Goal: Complete application form

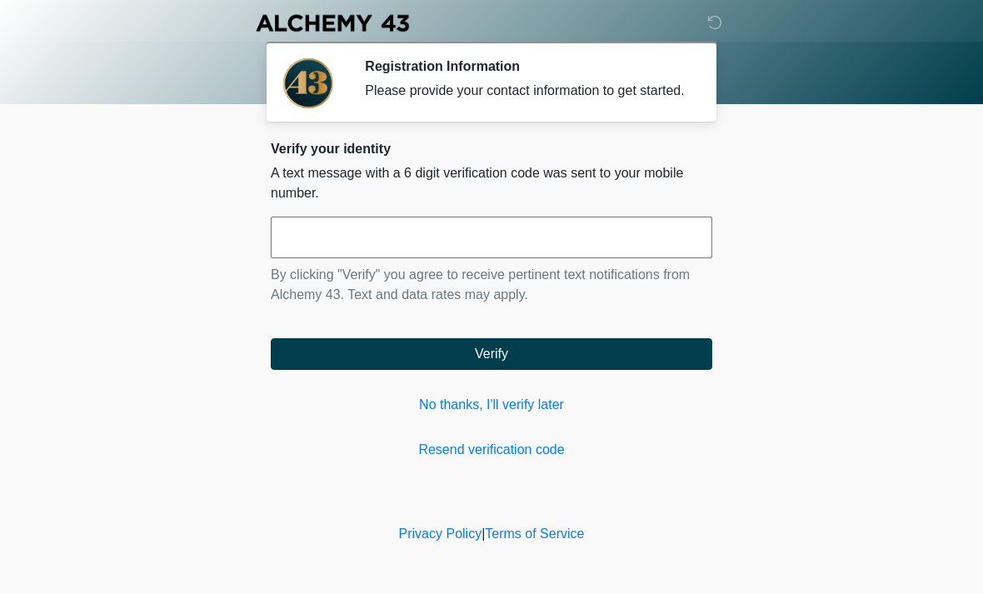
click at [426, 256] on input "text" at bounding box center [491, 238] width 441 height 42
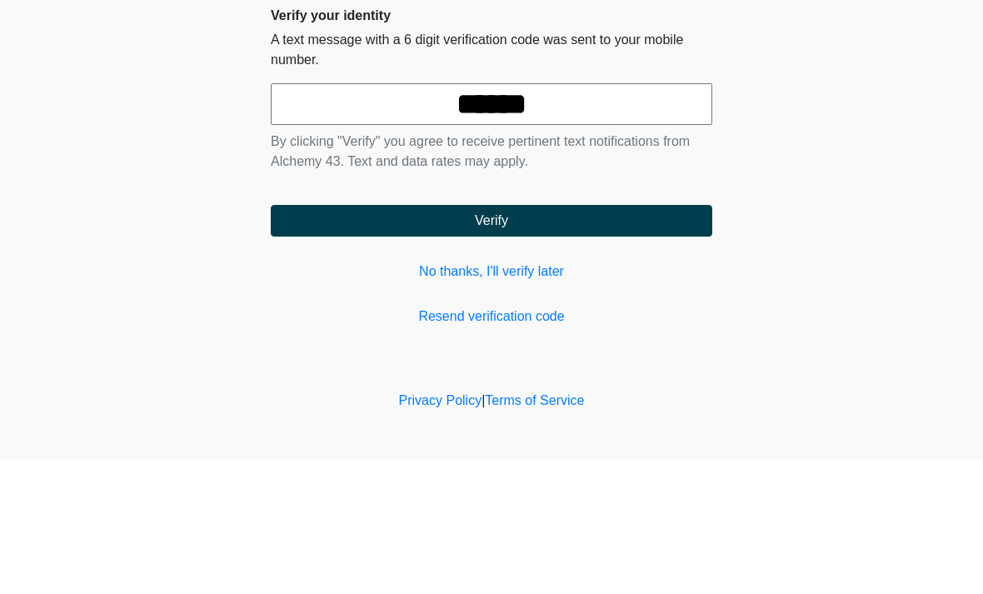
type input "******"
click at [581, 338] on button "Verify" at bounding box center [491, 354] width 441 height 32
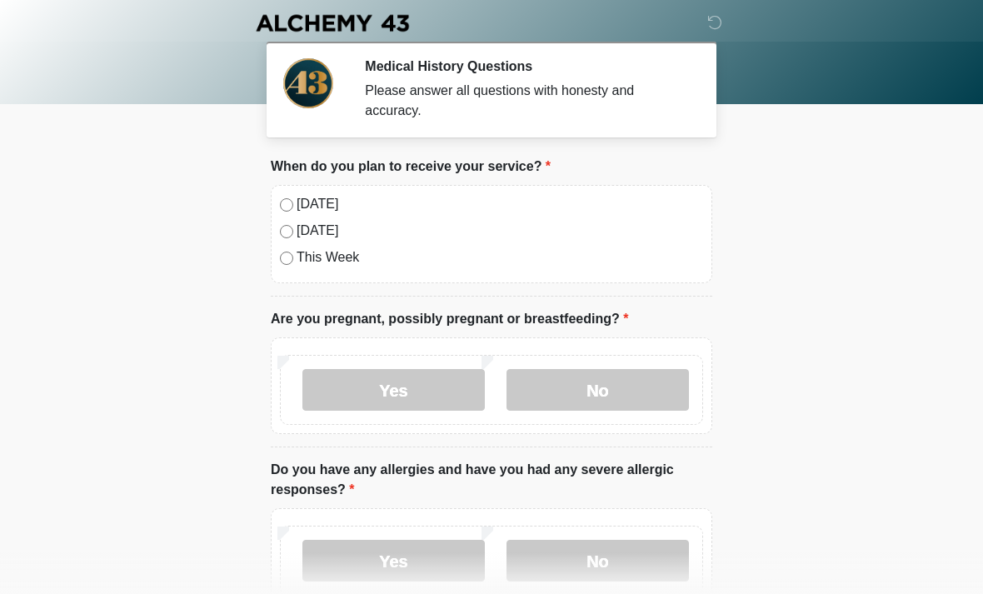
click at [296, 196] on label "[DATE]" at bounding box center [499, 204] width 406 height 20
click at [605, 398] on label "No" at bounding box center [597, 390] width 182 height 42
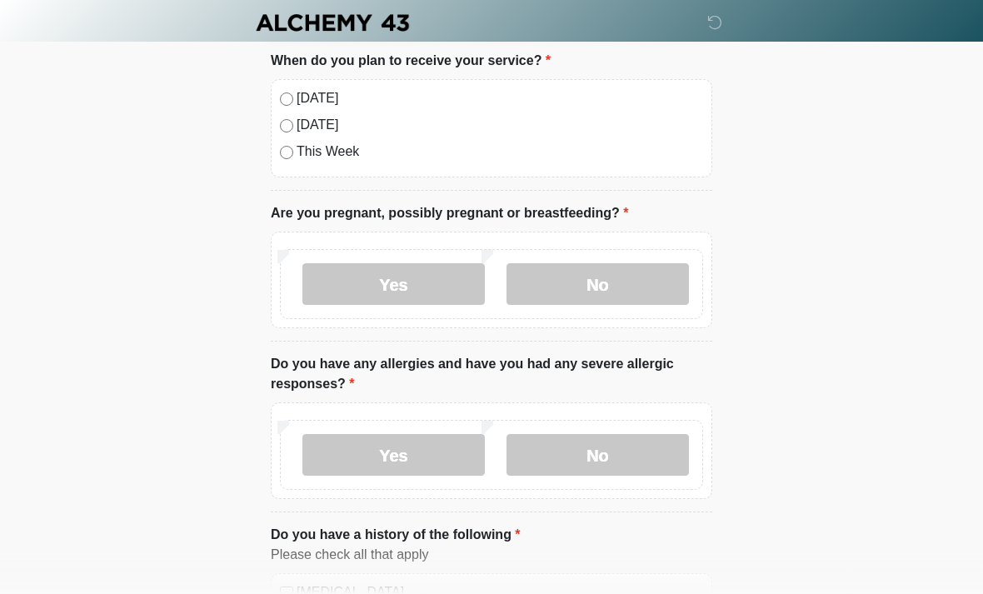
scroll to position [106, 0]
click at [606, 451] on label "No" at bounding box center [597, 455] width 182 height 42
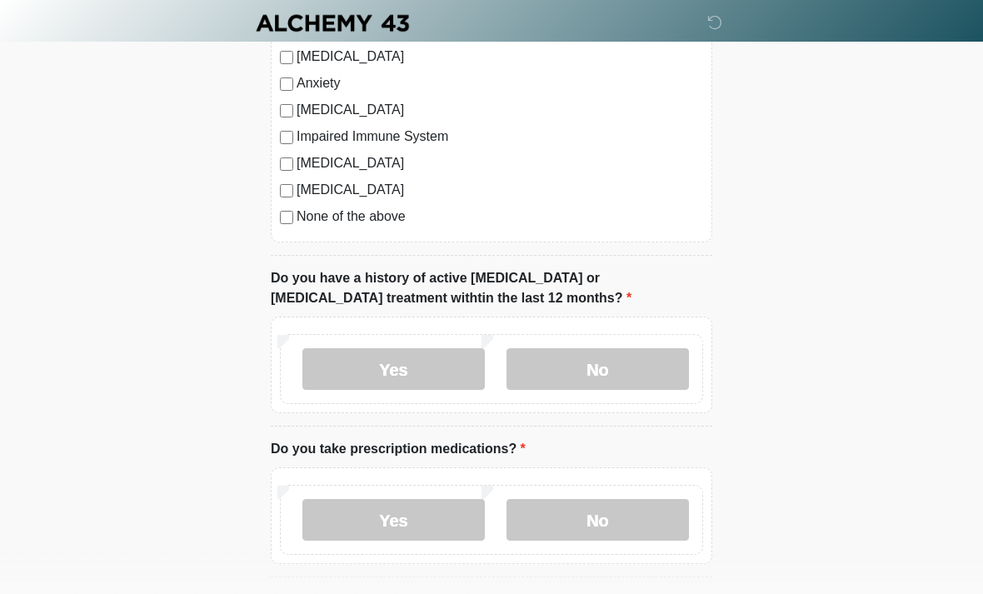
scroll to position [825, 0]
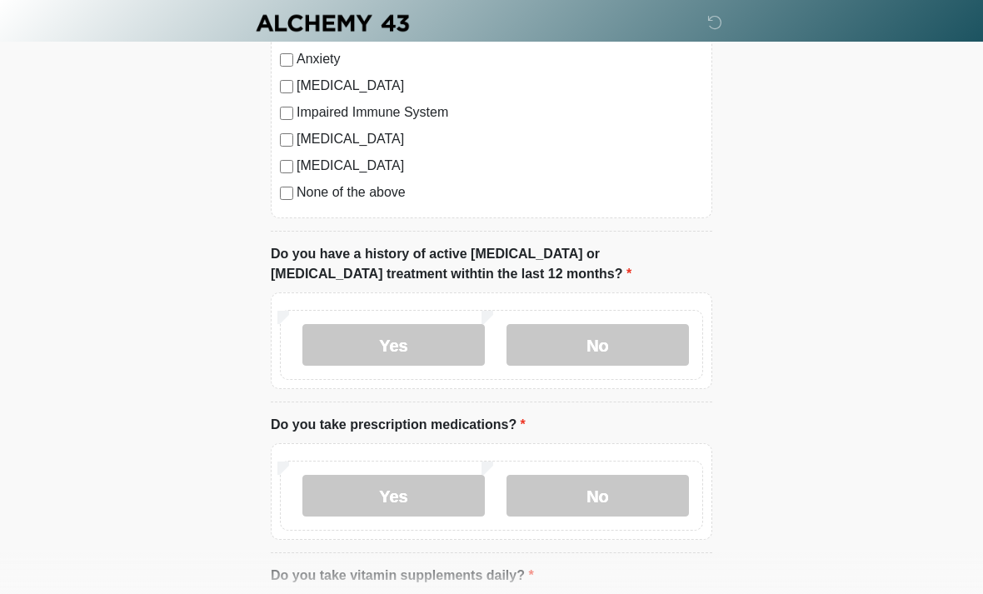
click at [624, 351] on label "No" at bounding box center [597, 345] width 182 height 42
click at [629, 502] on label "No" at bounding box center [597, 496] width 182 height 42
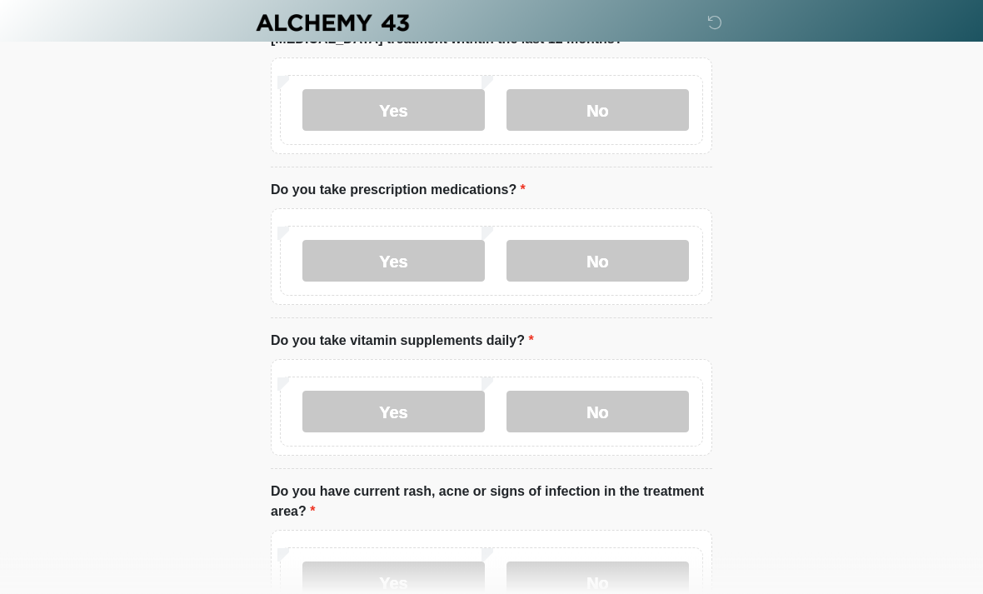
scroll to position [1065, 0]
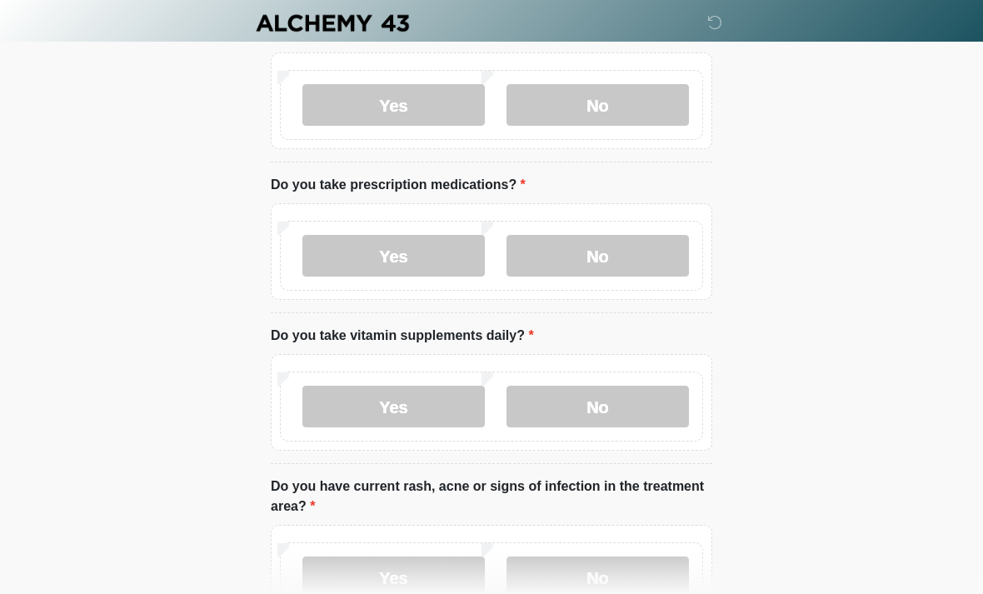
click at [606, 406] on label "No" at bounding box center [597, 407] width 182 height 42
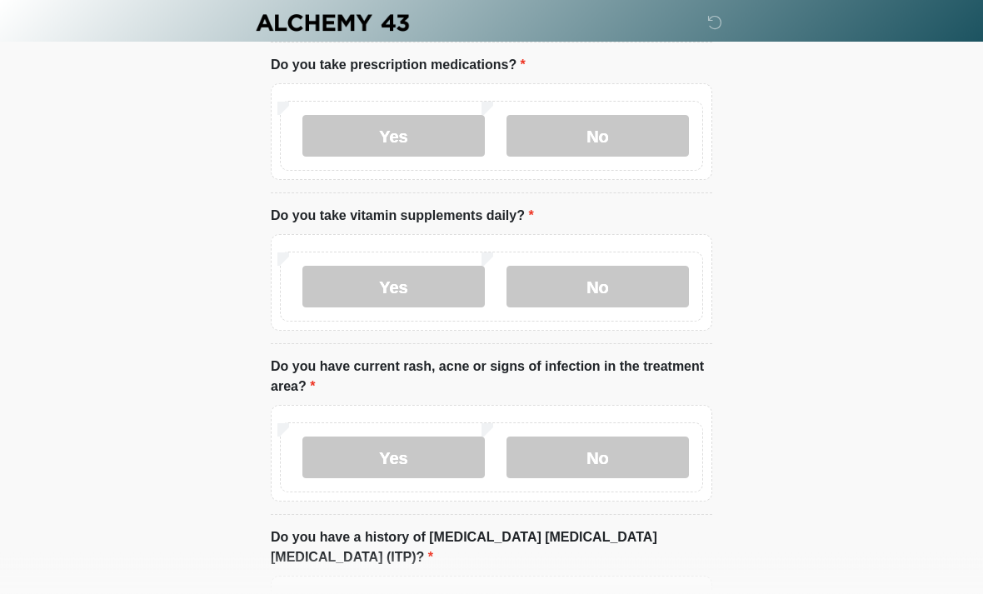
scroll to position [1185, 0]
click at [605, 457] on label "No" at bounding box center [597, 457] width 182 height 42
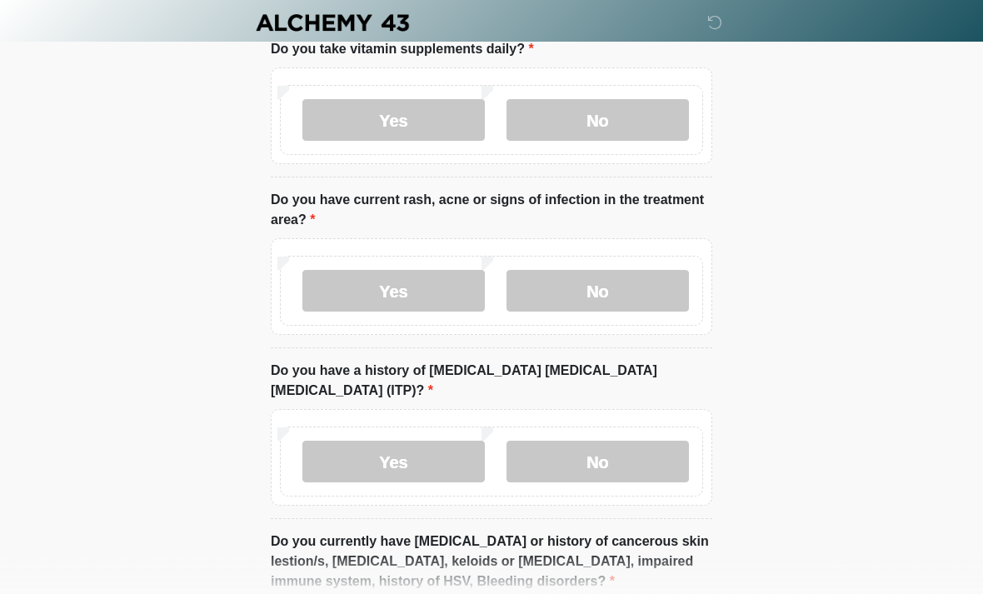
scroll to position [1354, 0]
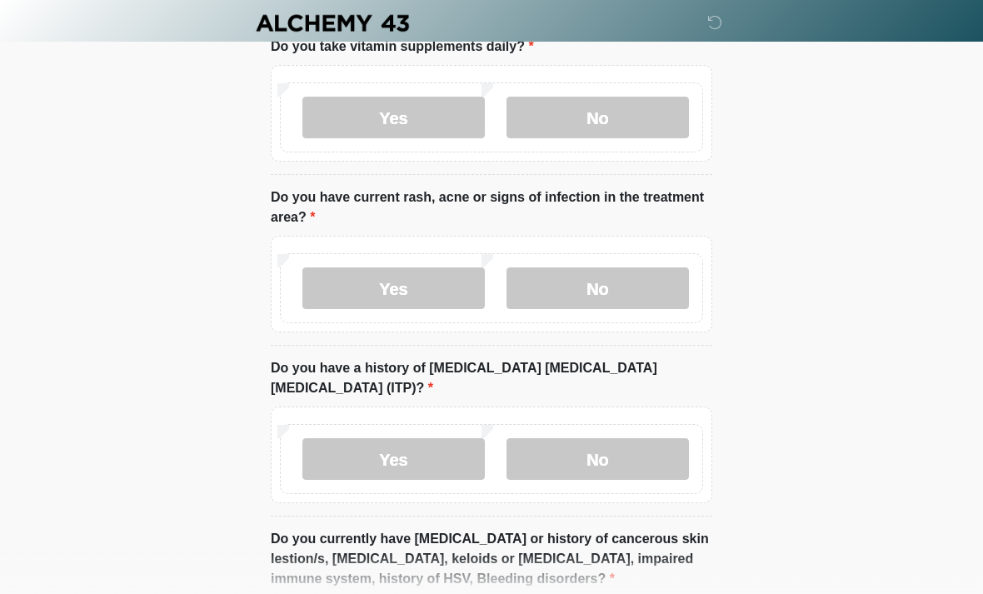
click at [610, 441] on label "No" at bounding box center [597, 459] width 182 height 42
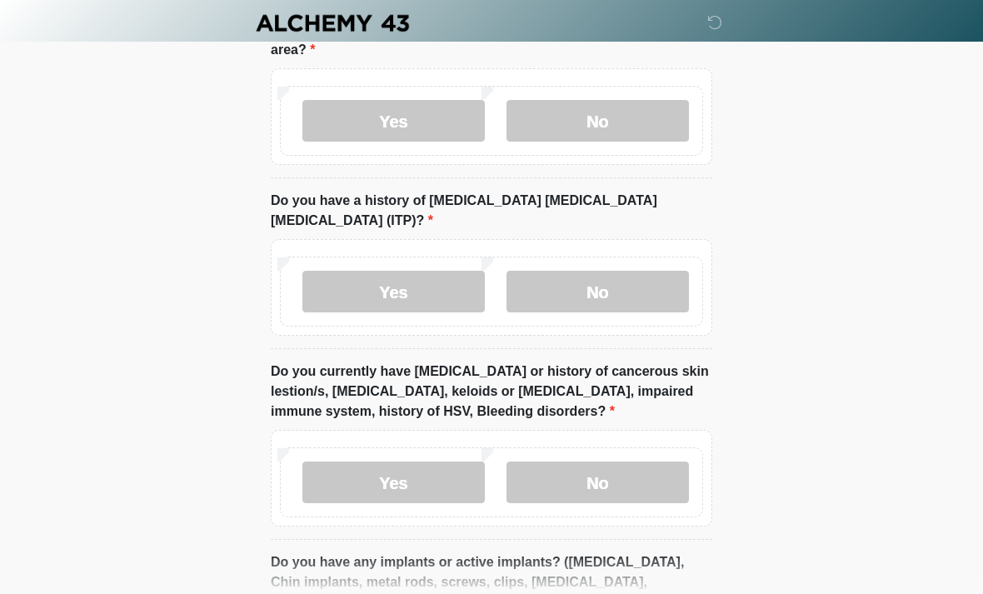
scroll to position [1526, 0]
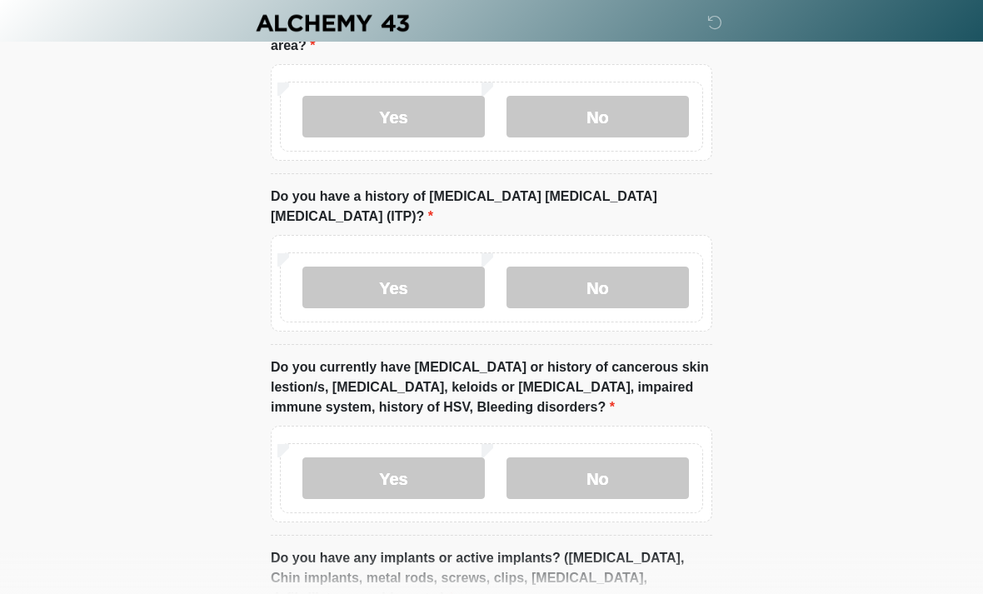
click at [607, 457] on label "No" at bounding box center [597, 478] width 182 height 42
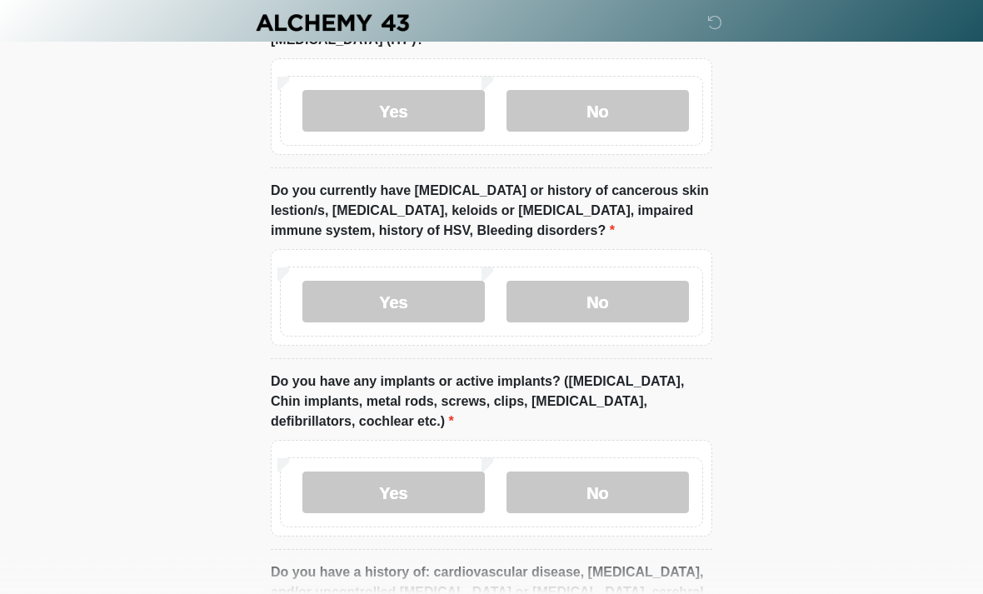
scroll to position [1703, 0]
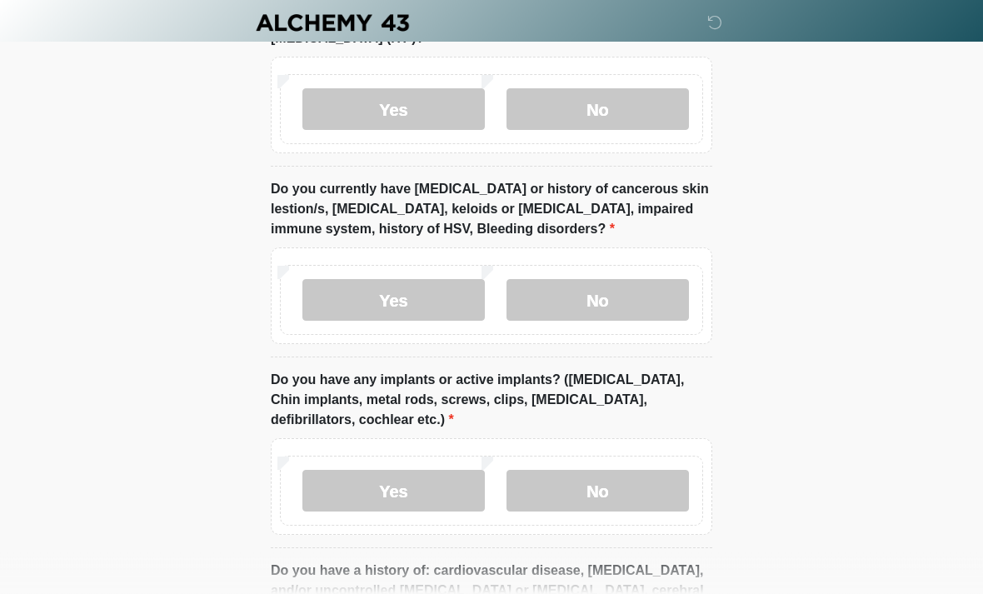
click at [601, 471] on label "No" at bounding box center [597, 491] width 182 height 42
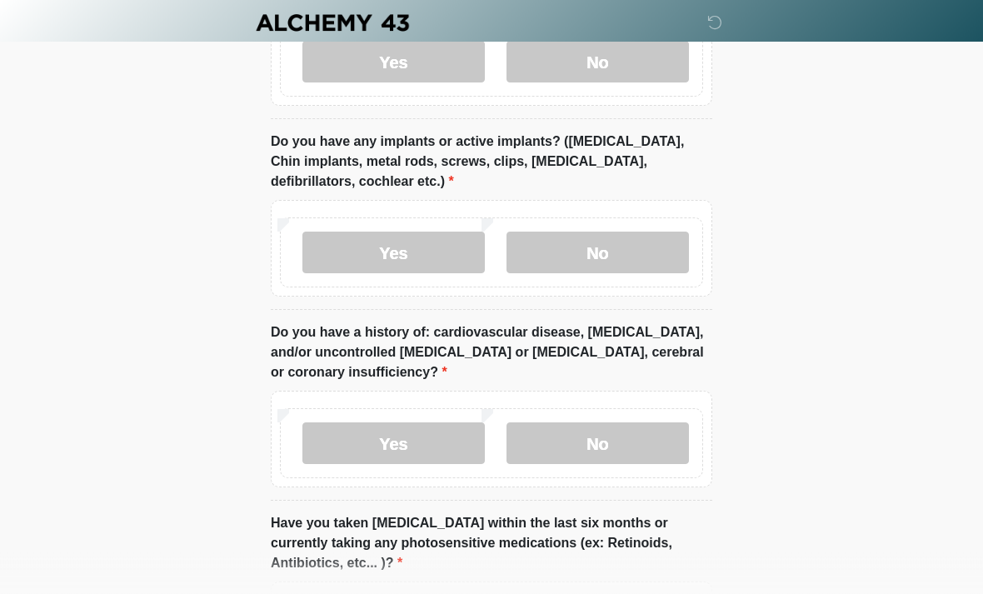
scroll to position [1942, 0]
click at [614, 422] on label "No" at bounding box center [597, 443] width 182 height 42
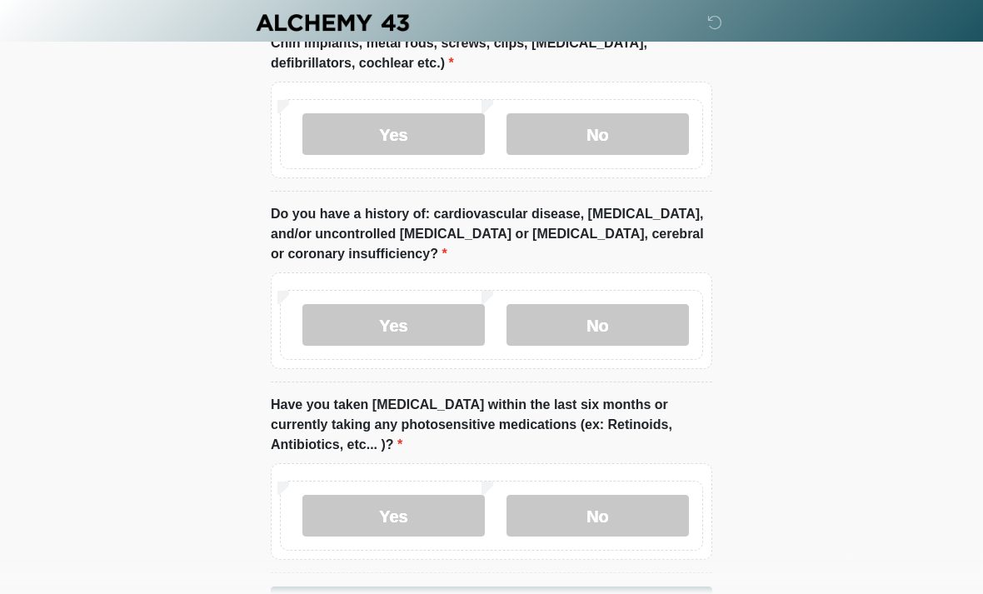
scroll to position [2073, 0]
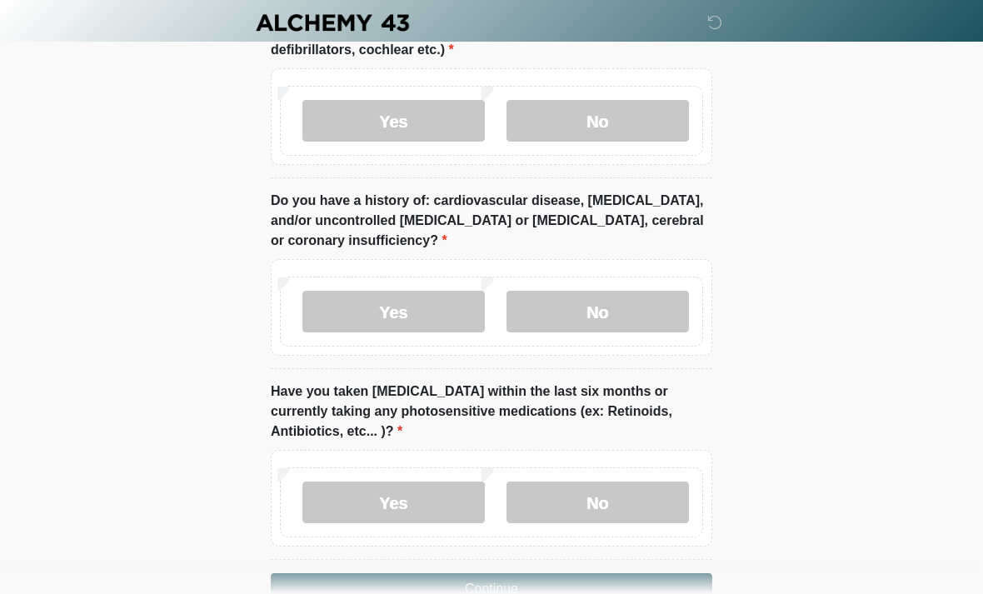
click at [613, 482] on label "No" at bounding box center [597, 503] width 182 height 42
click at [570, 573] on button "Continue" at bounding box center [491, 589] width 441 height 32
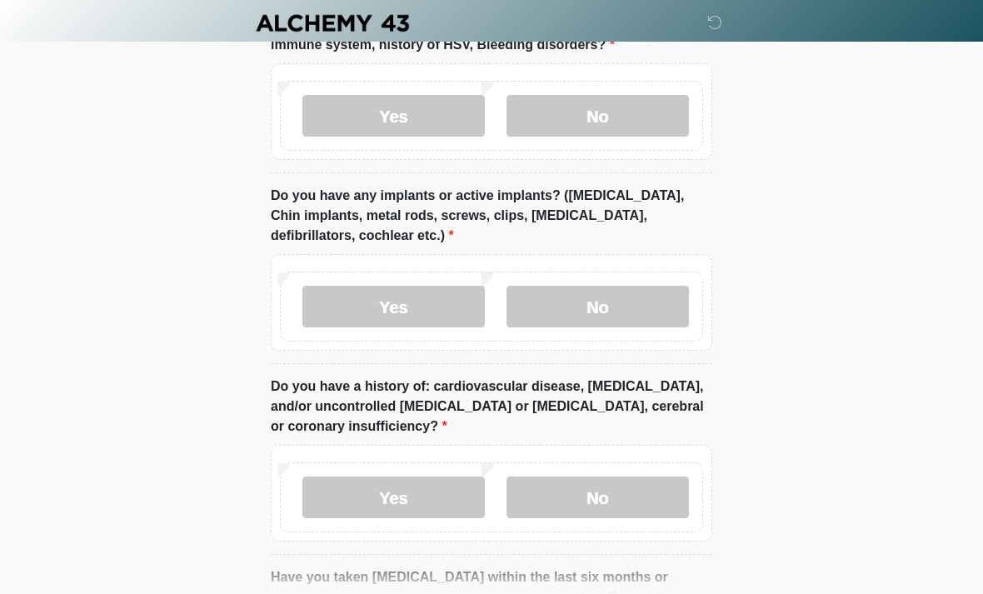
scroll to position [2096, 0]
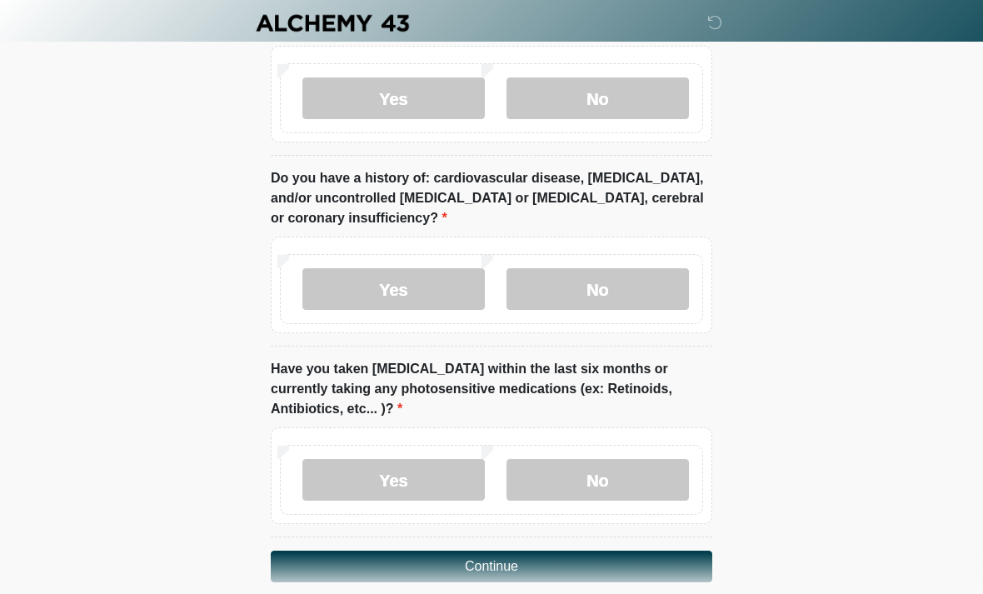
click at [525, 550] on button "Continue" at bounding box center [491, 566] width 441 height 32
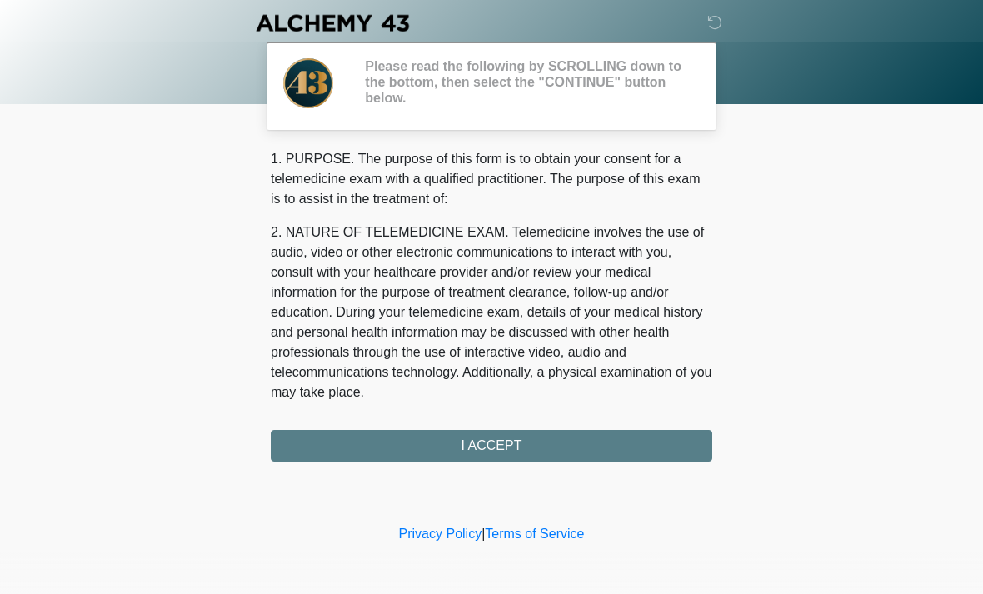
scroll to position [0, 0]
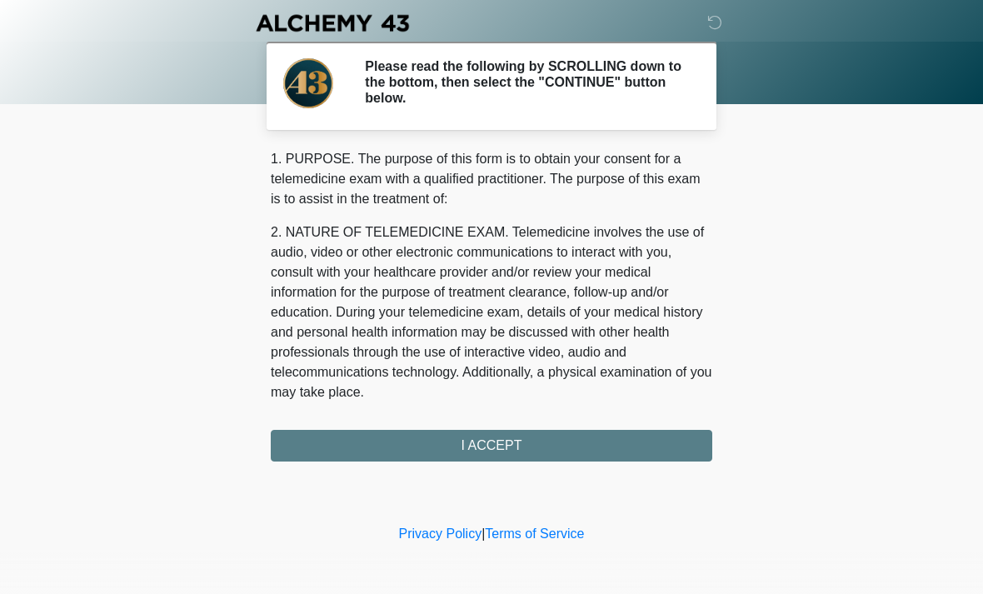
click at [520, 441] on div "1. PURPOSE. The purpose of this form is to obtain your consent for a telemedici…" at bounding box center [491, 305] width 441 height 312
click at [478, 437] on div "1. PURPOSE. The purpose of this form is to obtain your consent for a telemedici…" at bounding box center [491, 305] width 441 height 312
click at [485, 439] on div "1. PURPOSE. The purpose of this form is to obtain your consent for a telemedici…" at bounding box center [491, 305] width 441 height 312
click at [487, 436] on div "1. PURPOSE. The purpose of this form is to obtain your consent for a telemedici…" at bounding box center [491, 305] width 441 height 312
click at [480, 437] on div "1. PURPOSE. The purpose of this form is to obtain your consent for a telemedici…" at bounding box center [491, 305] width 441 height 312
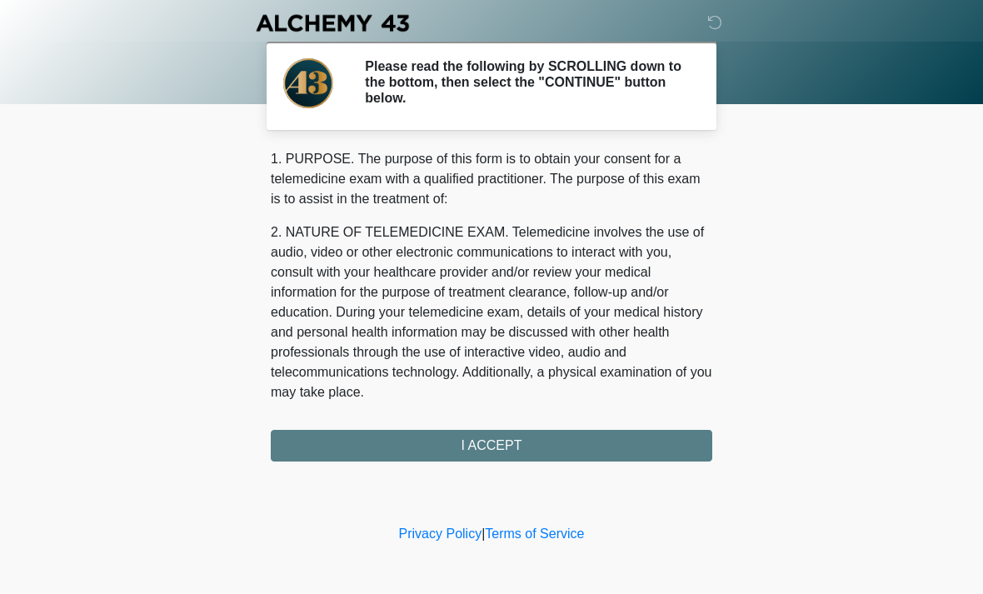
click at [520, 445] on div "1. PURPOSE. The purpose of this form is to obtain your consent for a telemedici…" at bounding box center [491, 305] width 441 height 312
click at [470, 444] on div "1. PURPOSE. The purpose of this form is to obtain your consent for a telemedici…" at bounding box center [491, 305] width 441 height 312
click at [451, 446] on div "1. PURPOSE. The purpose of this form is to obtain your consent for a telemedici…" at bounding box center [491, 305] width 441 height 312
click at [479, 445] on div "1. PURPOSE. The purpose of this form is to obtain your consent for a telemedici…" at bounding box center [491, 305] width 441 height 312
click at [477, 433] on div "1. PURPOSE. The purpose of this form is to obtain your consent for a telemedici…" at bounding box center [491, 305] width 441 height 312
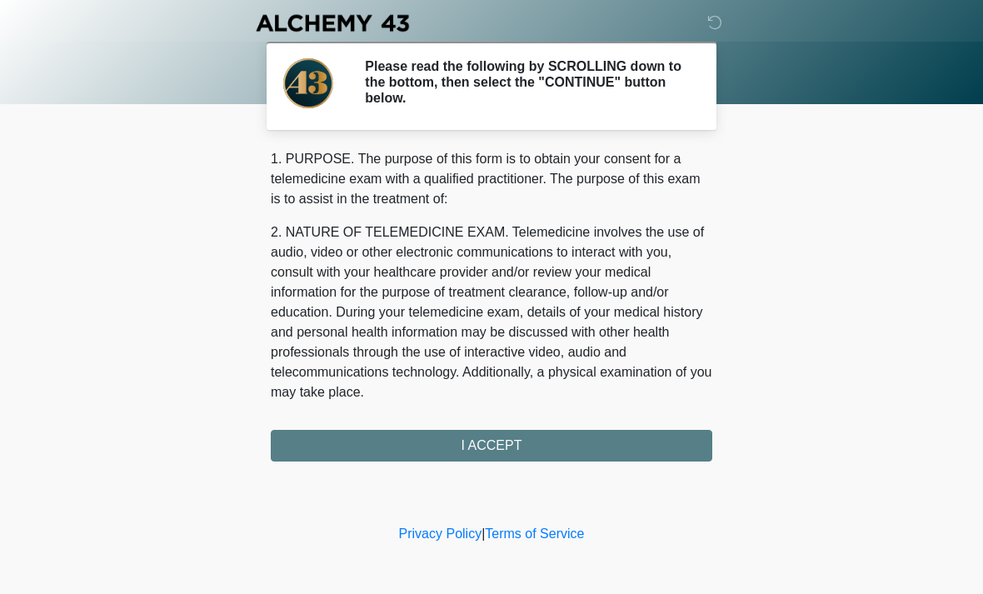
click at [476, 432] on div "1. PURPOSE. The purpose of this form is to obtain your consent for a telemedici…" at bounding box center [491, 305] width 441 height 312
click at [494, 451] on div "1. PURPOSE. The purpose of this form is to obtain your consent for a telemedici…" at bounding box center [491, 305] width 441 height 312
click at [599, 77] on h2 "Please read the following by SCROLLING down to the bottom, then select the "CON…" at bounding box center [526, 82] width 322 height 48
click at [500, 441] on div "1. PURPOSE. The purpose of this form is to obtain your consent for a telemedici…" at bounding box center [491, 305] width 441 height 312
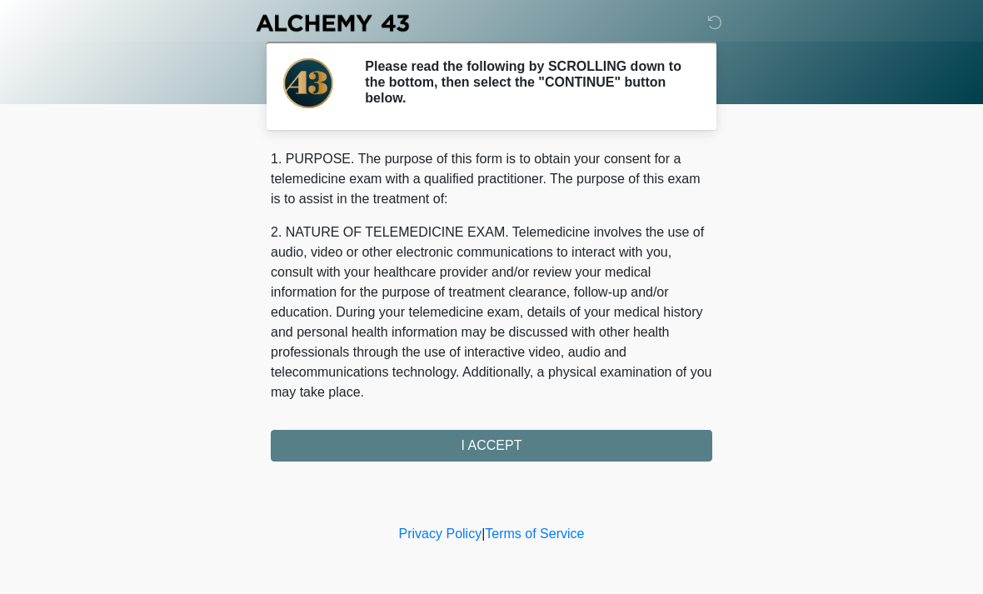
click at [500, 441] on div "1. PURPOSE. The purpose of this form is to obtain your consent for a telemedici…" at bounding box center [491, 305] width 441 height 312
click at [451, 448] on div "1. PURPOSE. The purpose of this form is to obtain your consent for a telemedici…" at bounding box center [491, 305] width 441 height 312
click at [484, 445] on div "1. PURPOSE. The purpose of this form is to obtain your consent for a telemedici…" at bounding box center [491, 305] width 441 height 312
click at [483, 445] on div "1. PURPOSE. The purpose of this form is to obtain your consent for a telemedici…" at bounding box center [491, 305] width 441 height 312
click at [508, 443] on div "1. PURPOSE. The purpose of this form is to obtain your consent for a telemedici…" at bounding box center [491, 305] width 441 height 312
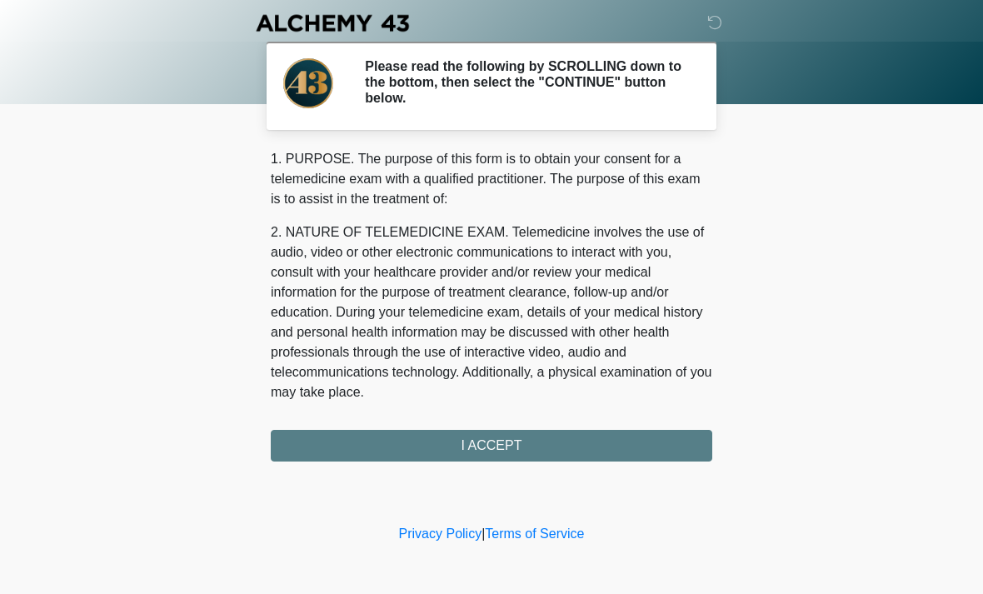
click at [508, 443] on div "1. PURPOSE. The purpose of this form is to obtain your consent for a telemedici…" at bounding box center [491, 305] width 441 height 312
click at [475, 441] on div "1. PURPOSE. The purpose of this form is to obtain your consent for a telemedici…" at bounding box center [491, 305] width 441 height 312
click at [474, 441] on div "1. PURPOSE. The purpose of this form is to obtain your consent for a telemedici…" at bounding box center [491, 305] width 441 height 312
click at [570, 441] on div "1. PURPOSE. The purpose of this form is to obtain your consent for a telemedici…" at bounding box center [491, 305] width 441 height 312
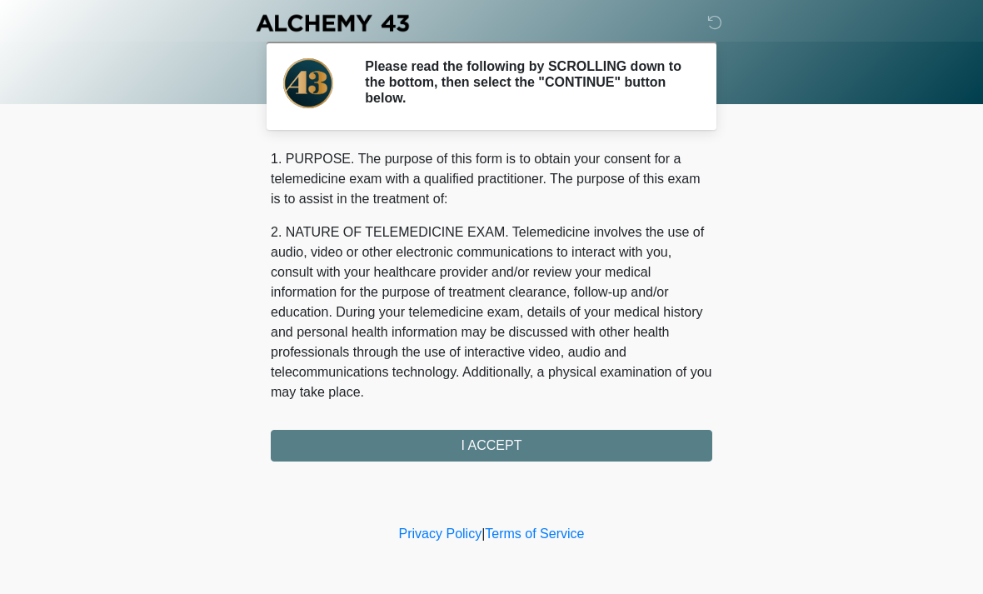
click at [456, 448] on div "1. PURPOSE. The purpose of this form is to obtain your consent for a telemedici…" at bounding box center [491, 305] width 441 height 312
click at [505, 429] on div "1. PURPOSE. The purpose of this form is to obtain your consent for a telemedici…" at bounding box center [491, 305] width 441 height 312
click at [587, 435] on div "1. PURPOSE. The purpose of this form is to obtain your consent for a telemedici…" at bounding box center [491, 305] width 441 height 312
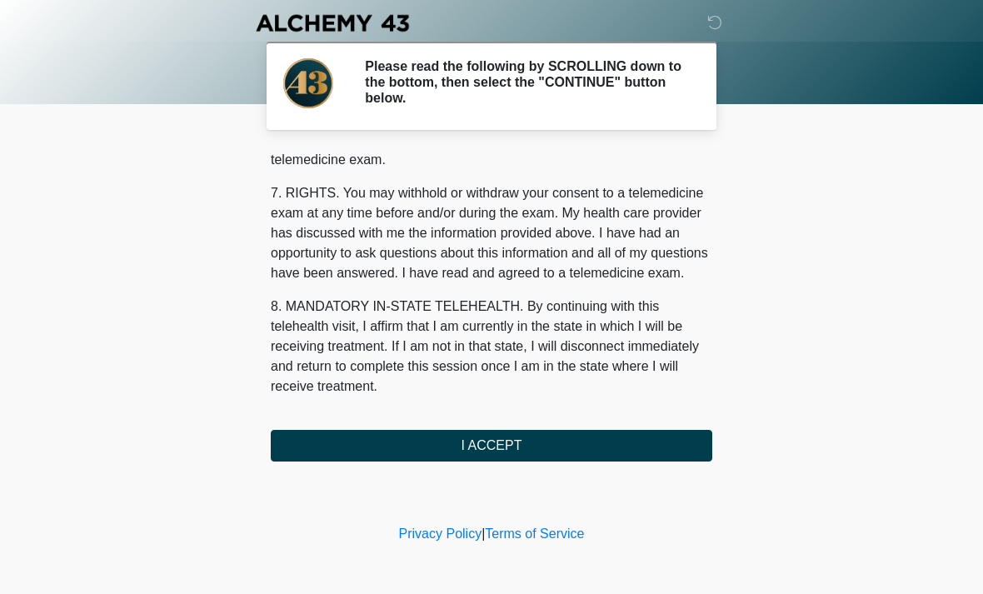
scroll to position [705, 0]
click at [560, 447] on button "I ACCEPT" at bounding box center [491, 446] width 441 height 32
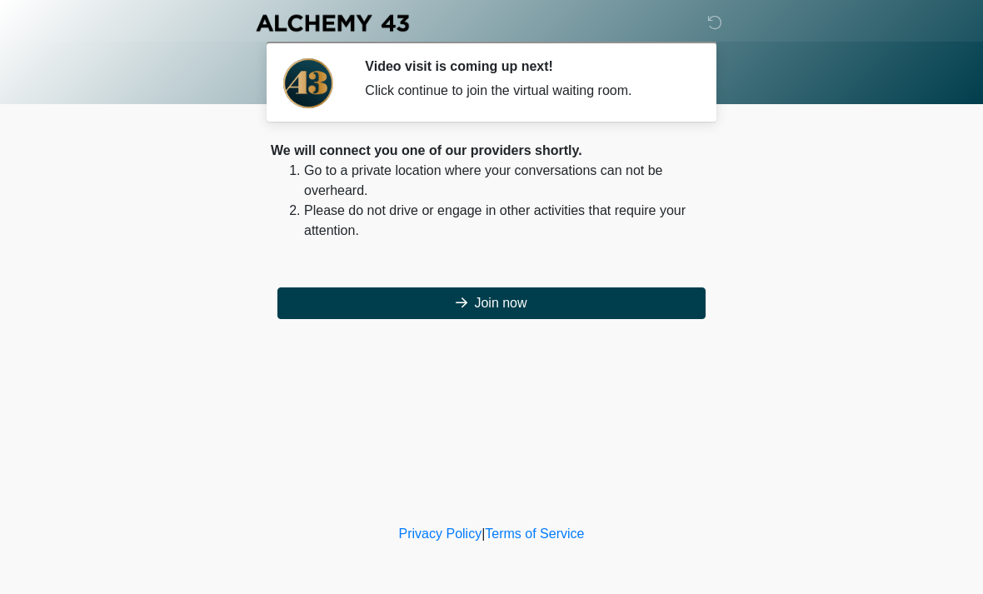
click at [541, 294] on button "Join now" at bounding box center [491, 303] width 428 height 32
